Goal: Book appointment/travel/reservation

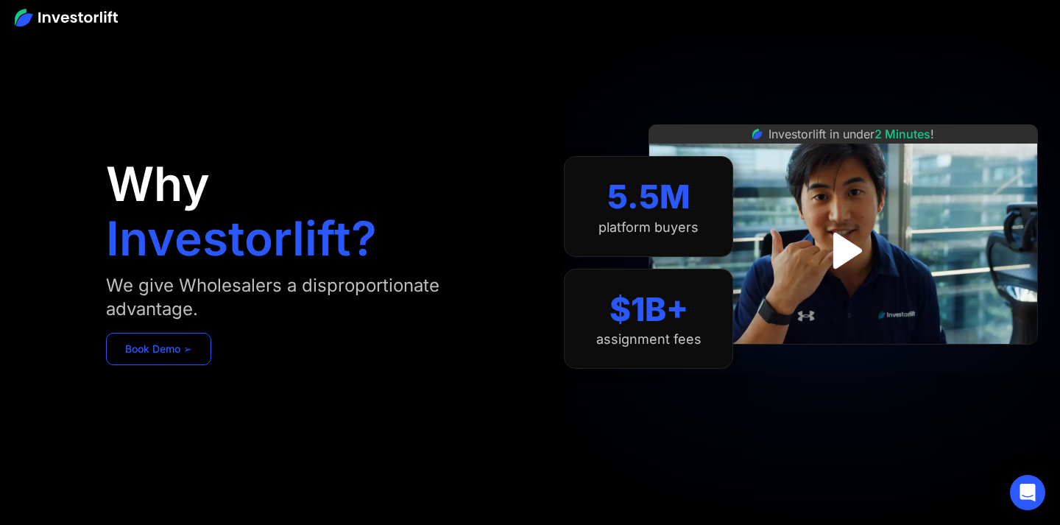
click at [194, 340] on link "Book Demo ➢" at bounding box center [158, 349] width 105 height 32
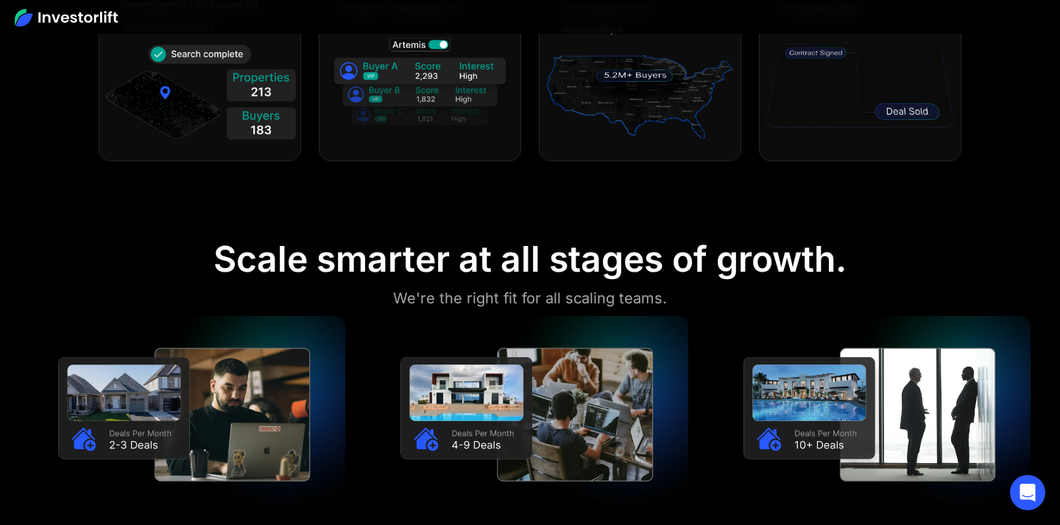
scroll to position [1029, 0]
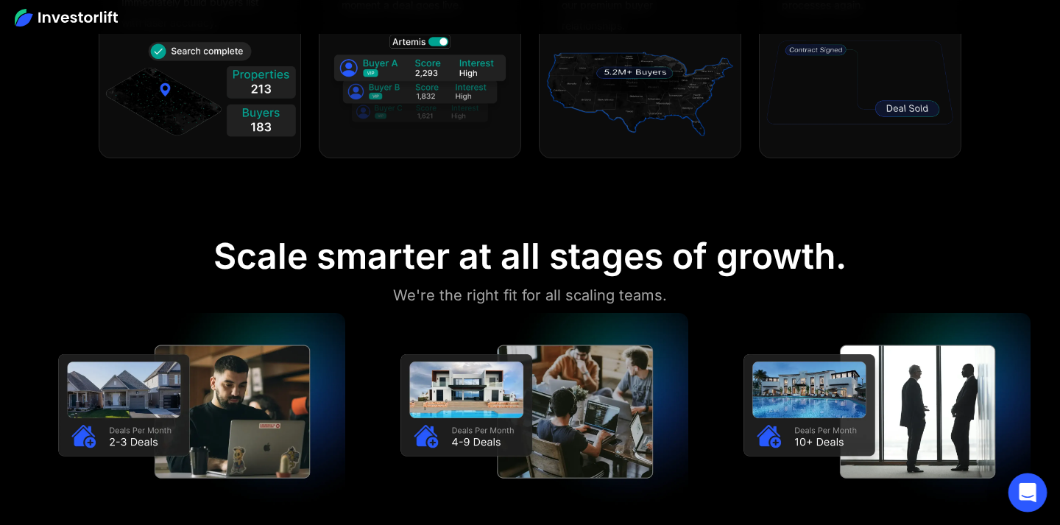
click at [1027, 500] on div "Open Intercom Messenger" at bounding box center [1028, 492] width 39 height 39
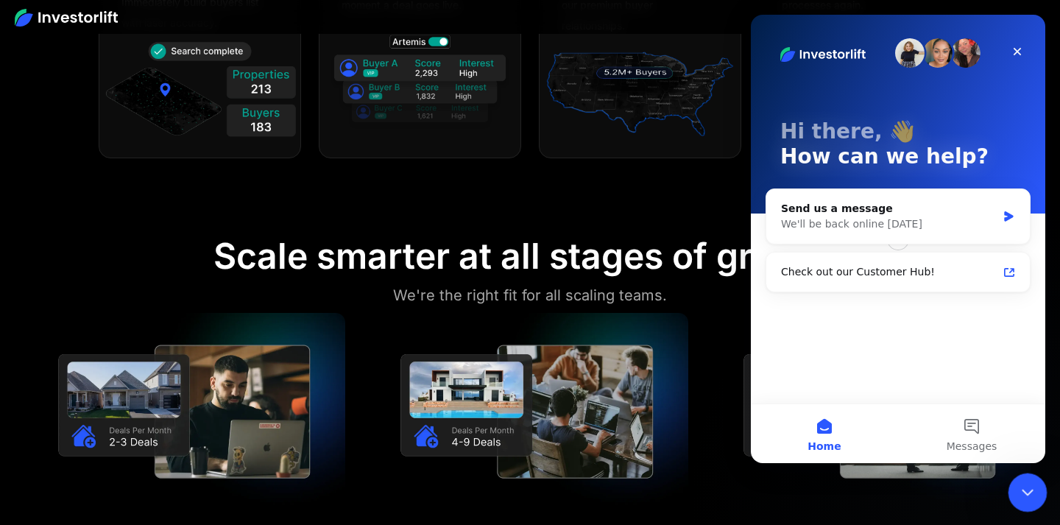
scroll to position [0, 0]
click at [1017, 54] on icon "Close" at bounding box center [1018, 52] width 12 height 12
